Goal: Book appointment/travel/reservation

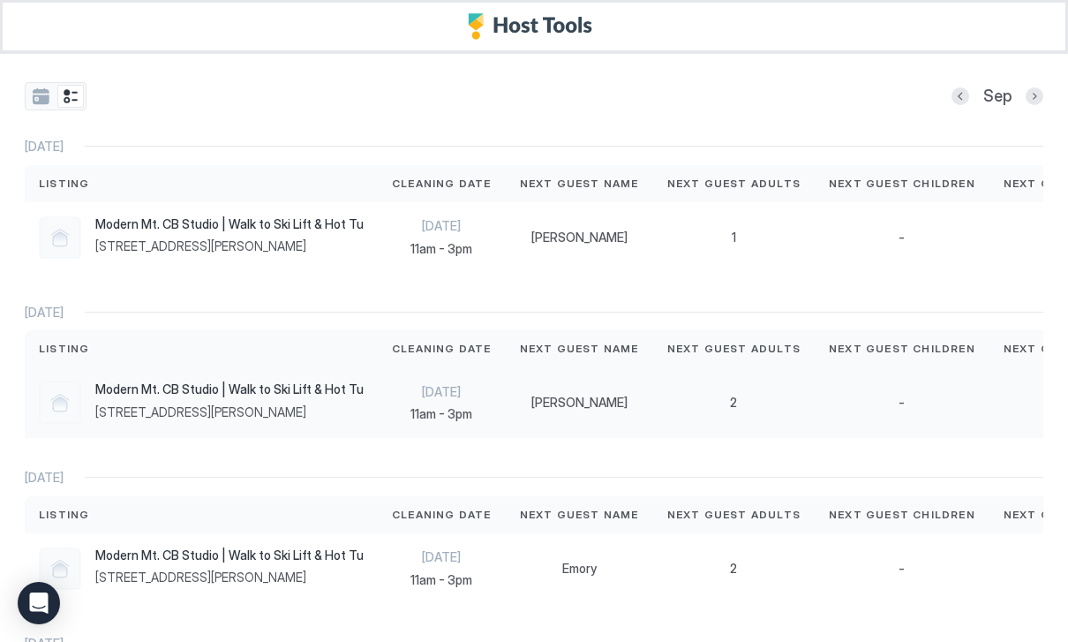
click at [868, 402] on div "-" at bounding box center [902, 402] width 146 height 16
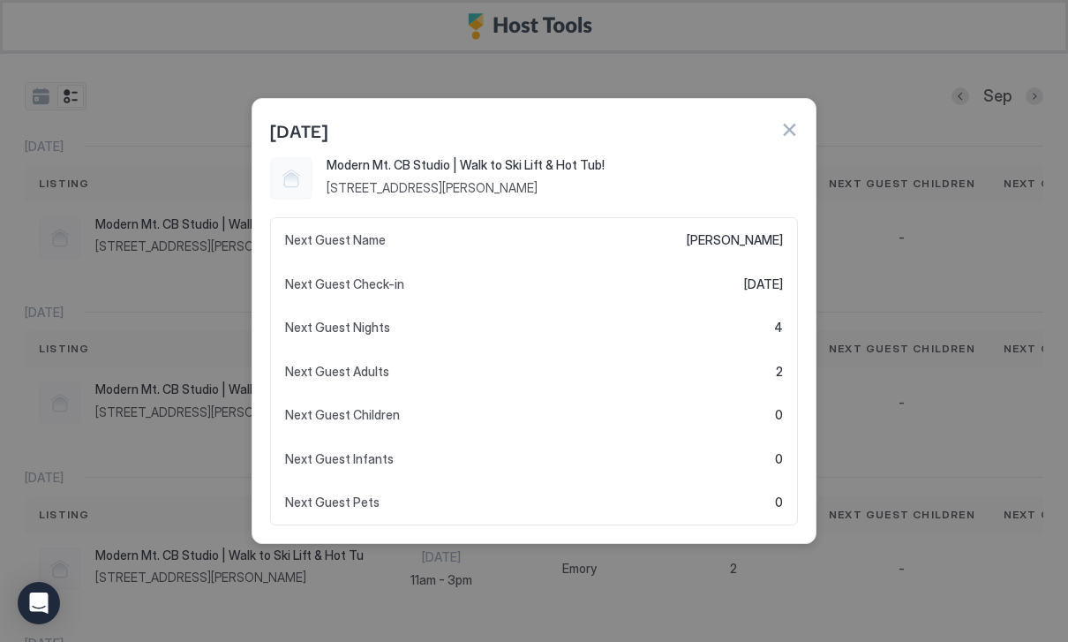
click at [797, 123] on div at bounding box center [789, 130] width 18 height 18
click at [791, 133] on button "button" at bounding box center [789, 130] width 18 height 18
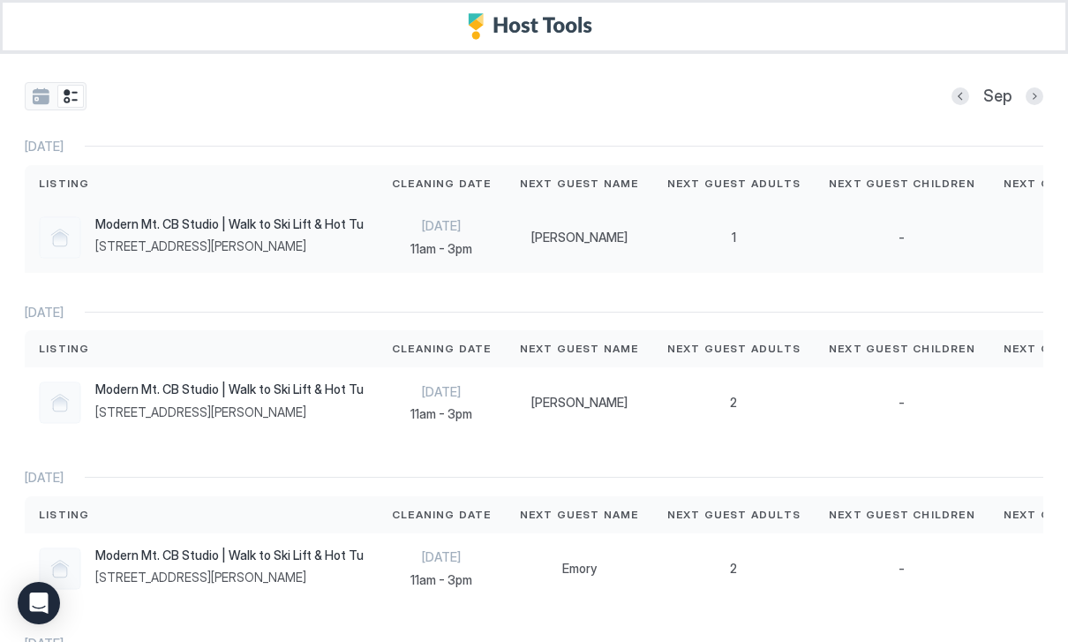
click at [815, 202] on div "-" at bounding box center [902, 237] width 175 height 71
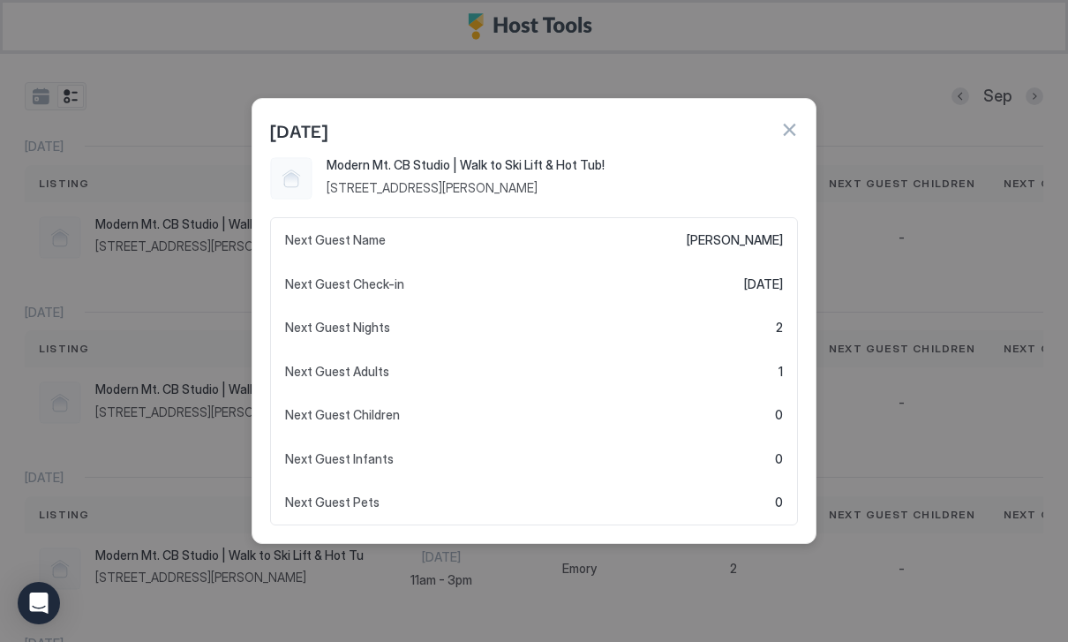
click at [807, 121] on div "Sep 2" at bounding box center [533, 128] width 563 height 58
click at [788, 130] on button "button" at bounding box center [789, 130] width 18 height 18
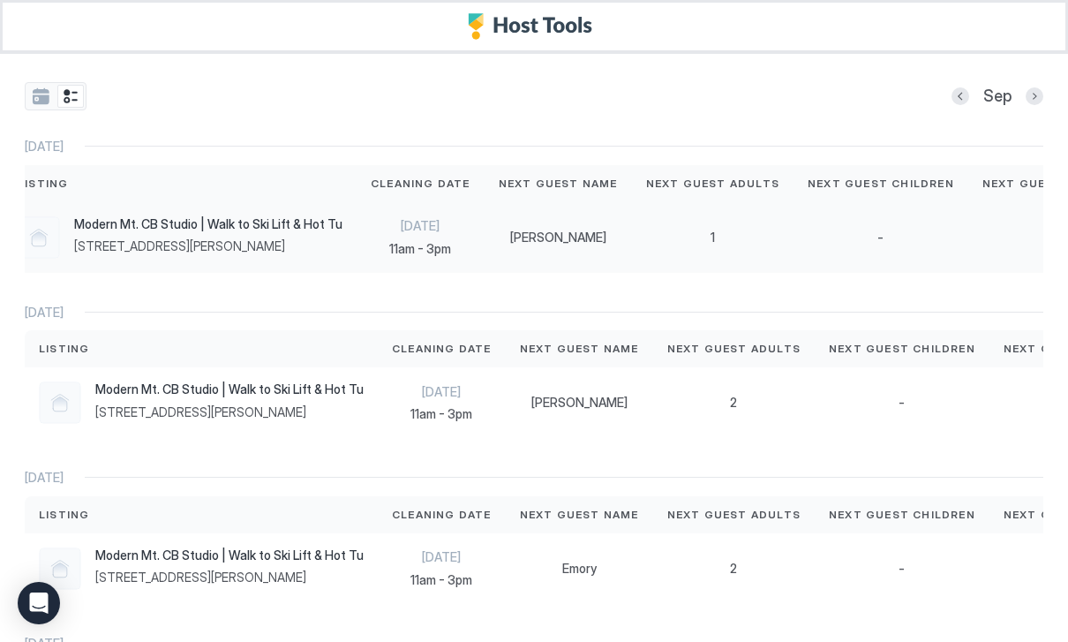
scroll to position [0, 19]
click at [429, 413] on span "11am - 3pm" at bounding box center [442, 414] width 100 height 16
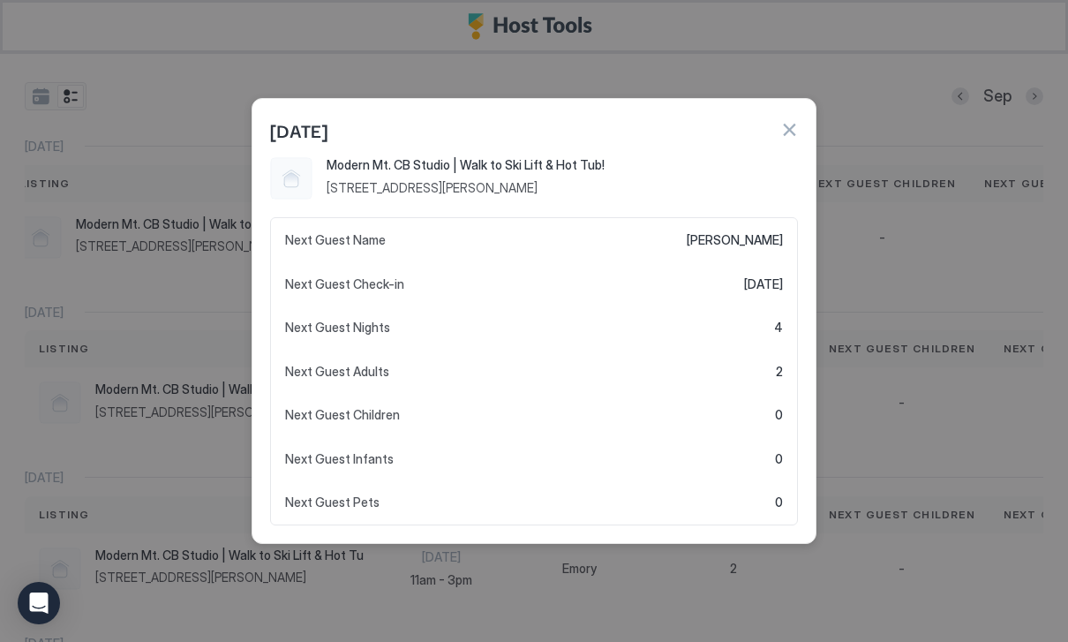
click at [797, 131] on button "button" at bounding box center [789, 130] width 18 height 18
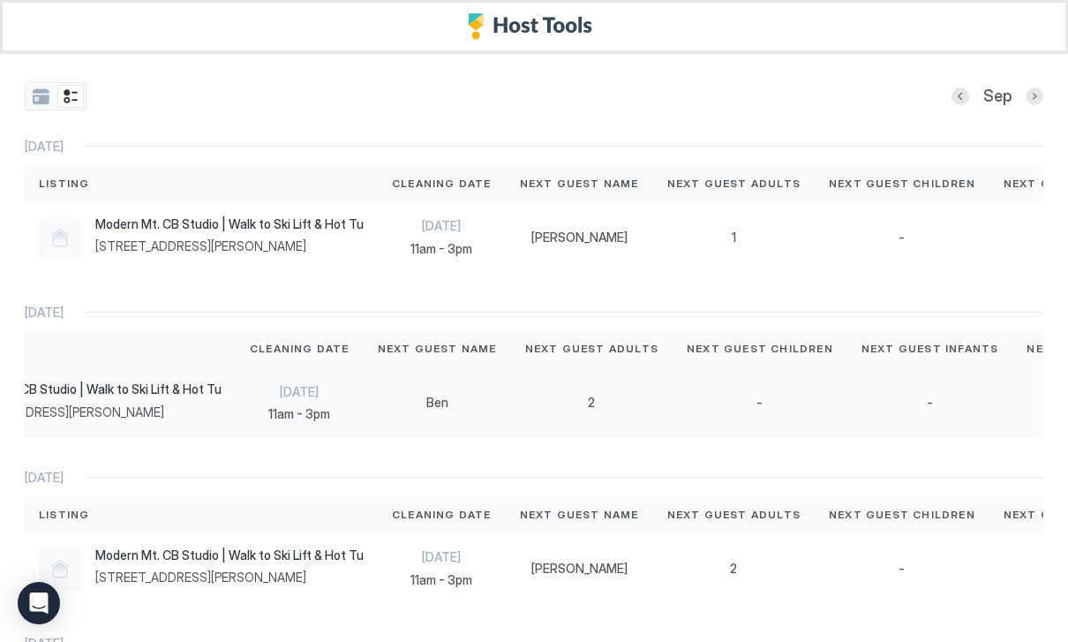
scroll to position [0, 139]
